Goal: Transaction & Acquisition: Download file/media

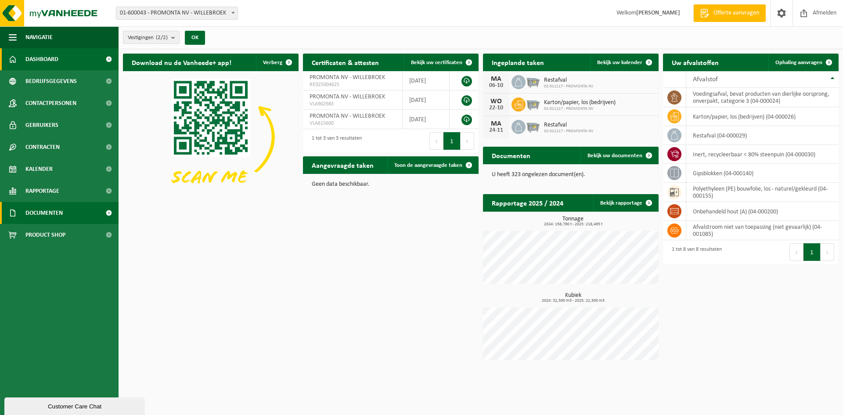
click at [57, 212] on span "Documenten" at bounding box center [43, 213] width 37 height 22
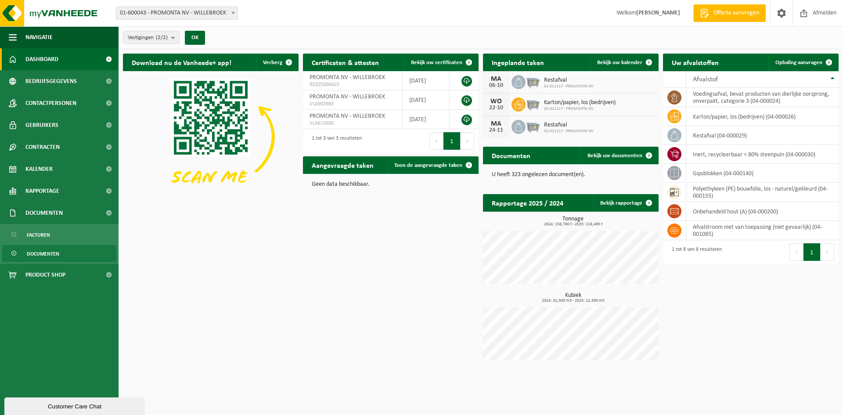
click at [59, 254] on span "Documenten" at bounding box center [43, 253] width 32 height 17
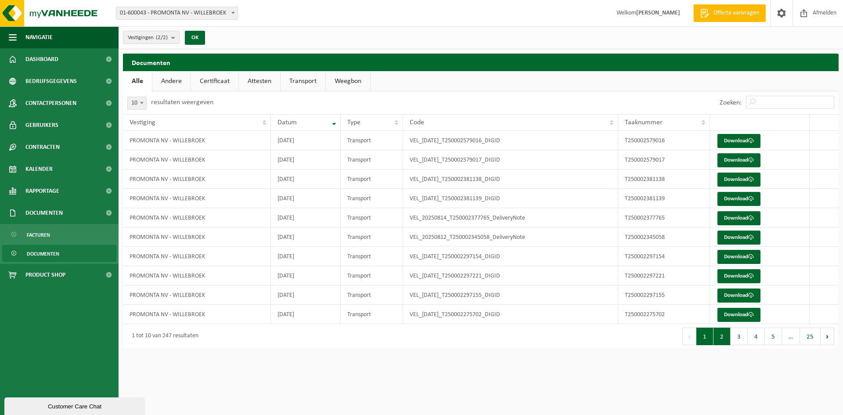
click at [721, 337] on button "2" at bounding box center [721, 336] width 17 height 18
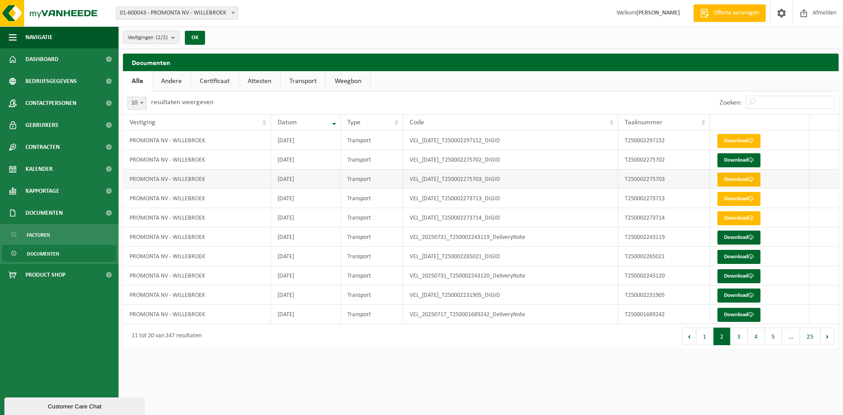
click at [740, 182] on link "Download" at bounding box center [738, 179] width 43 height 14
click at [744, 161] on link "Download" at bounding box center [738, 160] width 43 height 14
drag, startPoint x: 603, startPoint y: 377, endPoint x: 607, endPoint y: 375, distance: 4.6
click at [603, 377] on html "Vestiging: 01-600043 - PROMONTA NV - WILLEBROEK 02-011117 - PROMONTA NV - WILLE…" at bounding box center [421, 207] width 843 height 415
click at [705, 334] on button "1" at bounding box center [704, 336] width 17 height 18
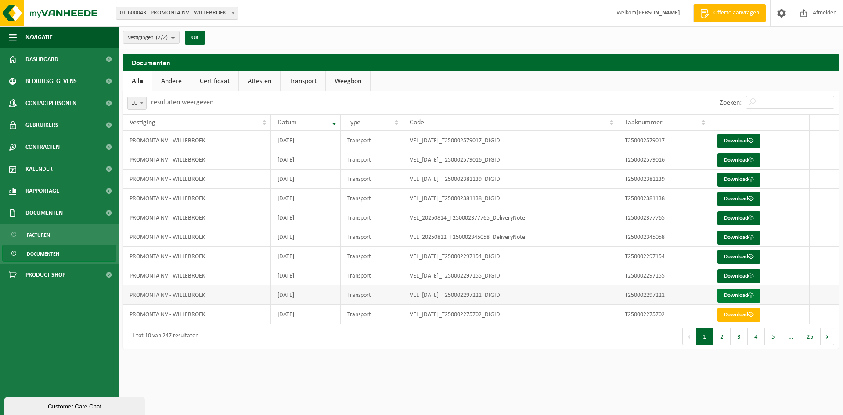
click at [738, 295] on link "Download" at bounding box center [738, 295] width 43 height 14
click at [747, 277] on link "Download" at bounding box center [738, 276] width 43 height 14
click at [802, 17] on span at bounding box center [803, 13] width 13 height 26
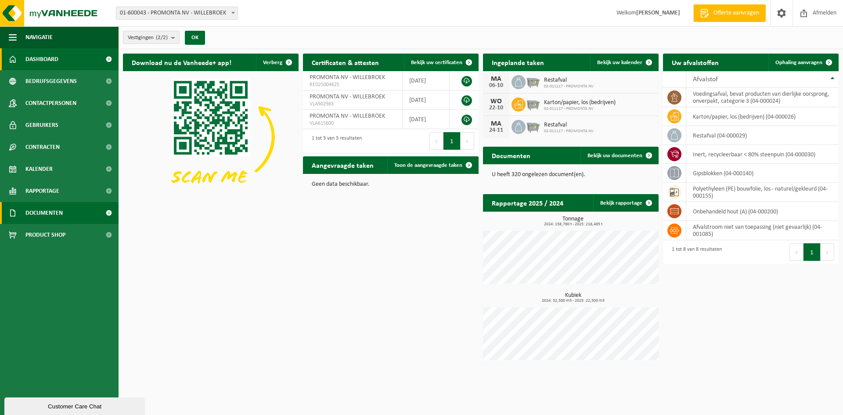
click at [54, 213] on span "Documenten" at bounding box center [43, 213] width 37 height 22
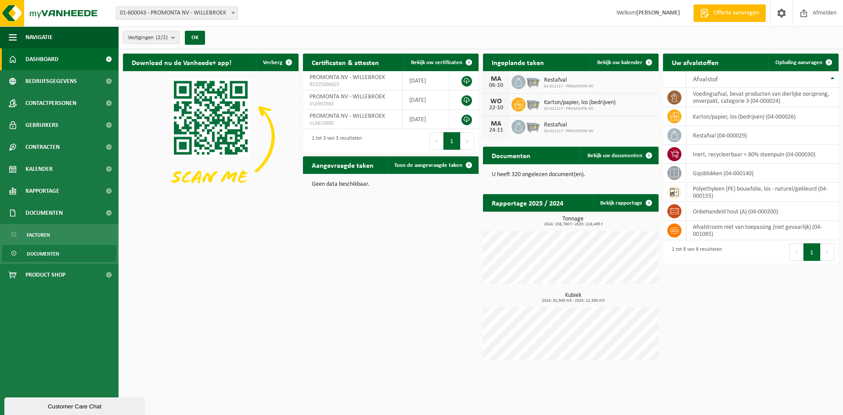
click at [50, 250] on span "Documenten" at bounding box center [43, 253] width 32 height 17
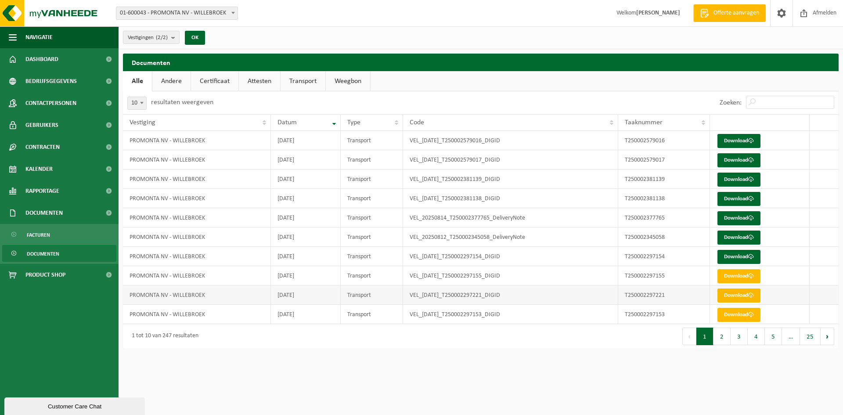
click at [738, 293] on link "Download" at bounding box center [738, 295] width 43 height 14
click at [811, 14] on span "Afmelden" at bounding box center [824, 13] width 28 height 26
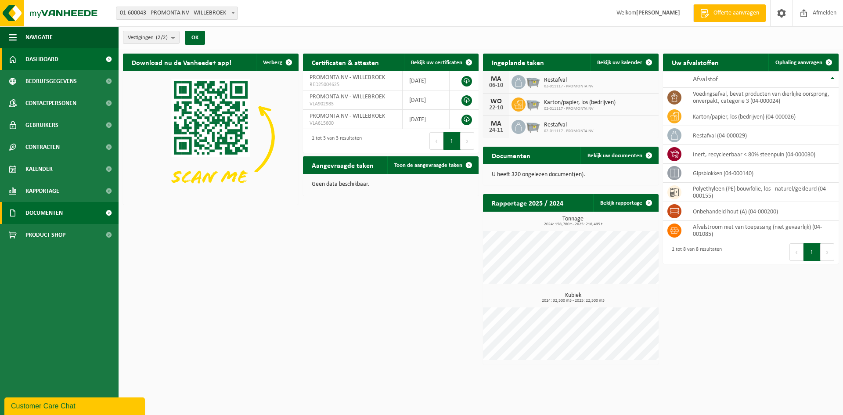
click at [53, 208] on span "Documenten" at bounding box center [43, 213] width 37 height 22
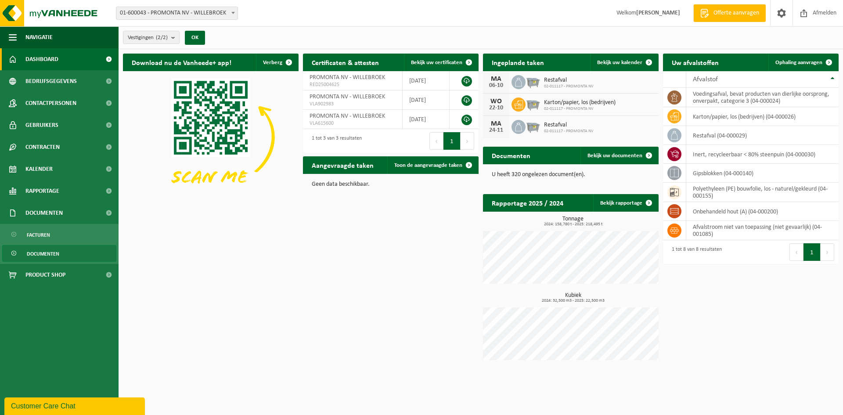
click at [58, 254] on span "Documenten" at bounding box center [43, 253] width 32 height 17
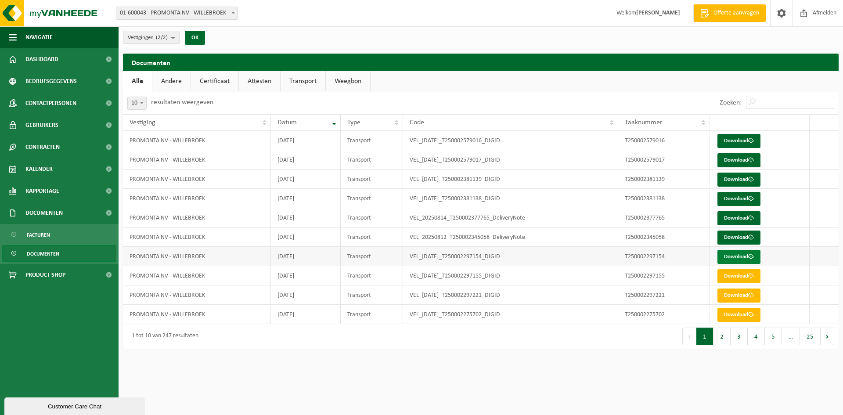
click at [734, 258] on link "Download" at bounding box center [738, 257] width 43 height 14
click at [743, 219] on link "Download" at bounding box center [738, 218] width 43 height 14
click at [610, 384] on html "Vestiging: 01-600043 - PROMONTA NV - WILLEBROEK 02-011117 - PROMONTA NV - WILLE…" at bounding box center [421, 207] width 843 height 415
click at [725, 342] on button "2" at bounding box center [721, 336] width 17 height 18
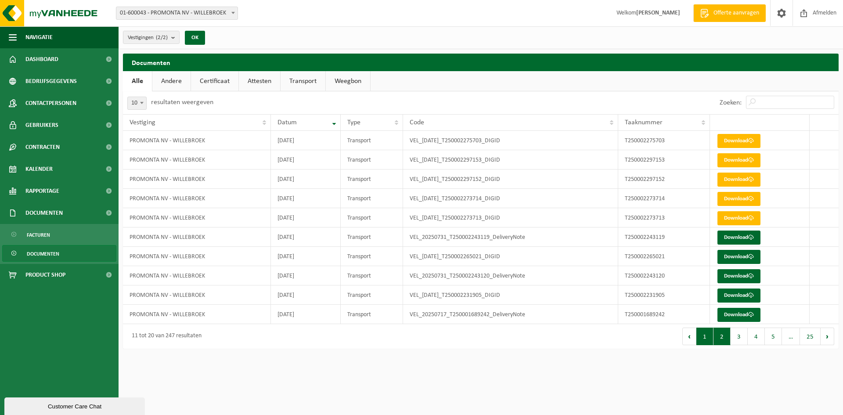
click at [707, 337] on button "1" at bounding box center [704, 336] width 17 height 18
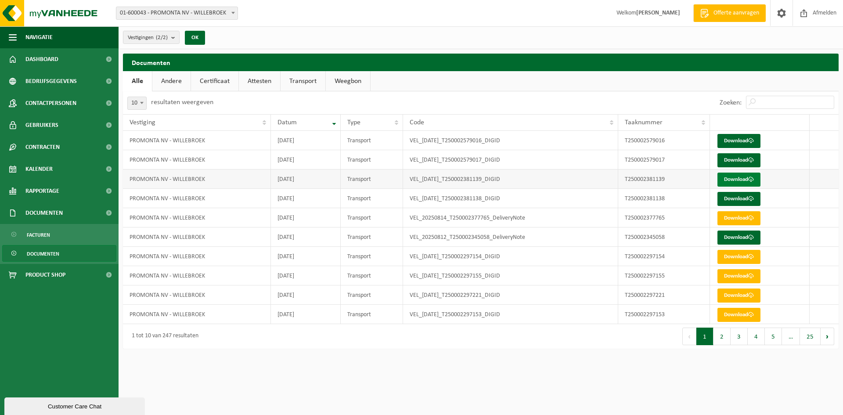
click at [729, 178] on link "Download" at bounding box center [738, 179] width 43 height 14
click at [740, 200] on link "Download" at bounding box center [738, 199] width 43 height 14
